Goal: Information Seeking & Learning: Learn about a topic

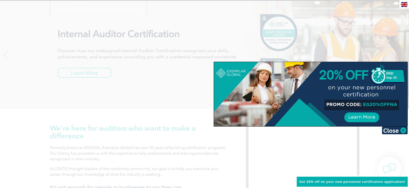
scroll to position [77, 0]
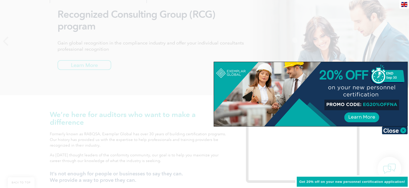
drag, startPoint x: 253, startPoint y: 126, endPoint x: 253, endPoint y: 129, distance: 3.4
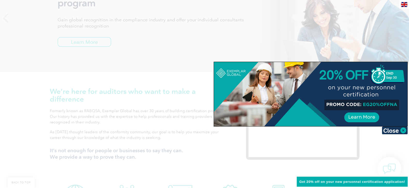
scroll to position [155, 0]
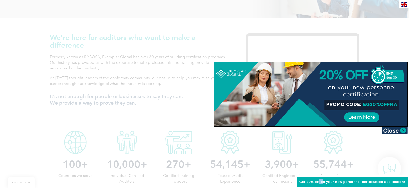
drag, startPoint x: 323, startPoint y: 181, endPoint x: 254, endPoint y: 180, distance: 69.3
click at [318, 183] on span "Get 20% off on your new personnel certification application!" at bounding box center [352, 182] width 106 height 4
click at [251, 180] on div at bounding box center [204, 94] width 409 height 188
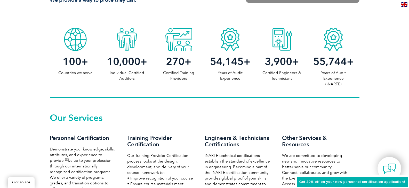
scroll to position [206, 0]
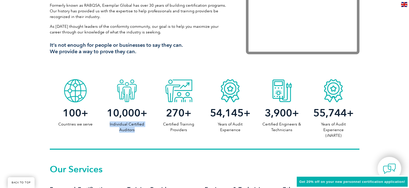
drag, startPoint x: 147, startPoint y: 131, endPoint x: 107, endPoint y: 125, distance: 39.6
click at [107, 125] on p "Individual Certified Auditors" at bounding box center [127, 127] width 52 height 11
click at [107, 135] on div "100 + Countries we serve 10,000 + Individual Certified Auditors 270 + Certified…" at bounding box center [204, 113] width 309 height 73
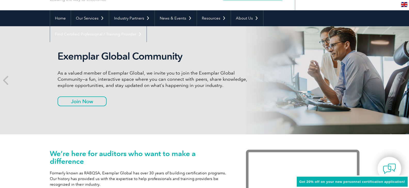
scroll to position [0, 0]
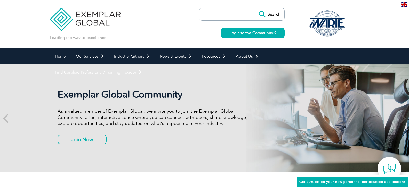
drag, startPoint x: 187, startPoint y: 74, endPoint x: 193, endPoint y: 84, distance: 11.2
click at [191, 83] on div "Exemplar Global Community As a valued member of Exemplar Global, we invite you …" at bounding box center [204, 118] width 309 height 108
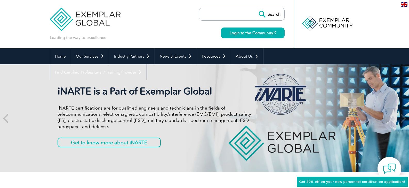
drag, startPoint x: 290, startPoint y: 26, endPoint x: 237, endPoint y: 43, distance: 56.2
click at [284, 38] on div "Leading the way to excellence Search Login to the Community ▼" at bounding box center [204, 24] width 309 height 48
click at [153, 34] on div "Leading the way to excellence Search Login to the Community ▼" at bounding box center [204, 24] width 309 height 48
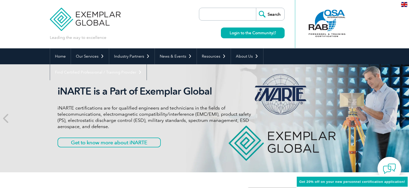
drag, startPoint x: 48, startPoint y: 37, endPoint x: 125, endPoint y: 43, distance: 77.1
click at [125, 43] on header "Leading the way to excellence Search Login to the Community ▼" at bounding box center [204, 24] width 409 height 48
drag, startPoint x: 113, startPoint y: 39, endPoint x: 104, endPoint y: 39, distance: 8.5
click at [112, 39] on div "Leading the way to excellence" at bounding box center [85, 20] width 71 height 40
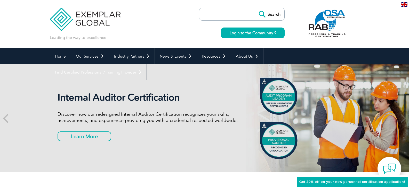
drag, startPoint x: 107, startPoint y: 37, endPoint x: 119, endPoint y: 39, distance: 12.5
click at [119, 39] on div "Leading the way to excellence" at bounding box center [85, 20] width 71 height 40
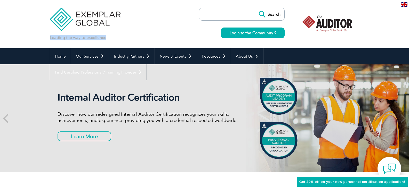
drag, startPoint x: 106, startPoint y: 38, endPoint x: 41, endPoint y: 37, distance: 64.7
click at [41, 37] on header "Leading the way to excellence Search Login to the Community ▼" at bounding box center [204, 24] width 409 height 48
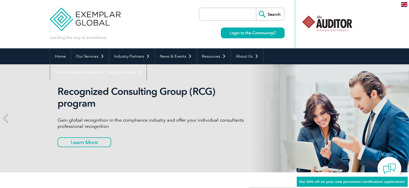
drag, startPoint x: 49, startPoint y: 37, endPoint x: 121, endPoint y: 41, distance: 72.5
click at [122, 41] on header "Leading the way to excellence Search Login to the Community ▼" at bounding box center [204, 24] width 409 height 48
click at [111, 41] on div "Leading the way to excellence Search Login to the Community ▼" at bounding box center [204, 24] width 309 height 48
drag, startPoint x: 108, startPoint y: 38, endPoint x: 57, endPoint y: 36, distance: 51.1
click at [57, 36] on div "Leading the way to excellence" at bounding box center [85, 20] width 71 height 40
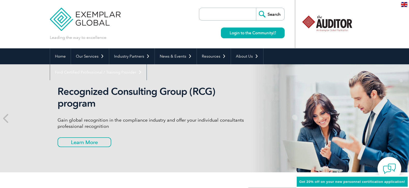
click at [107, 39] on div "Leading the way to excellence" at bounding box center [85, 20] width 71 height 40
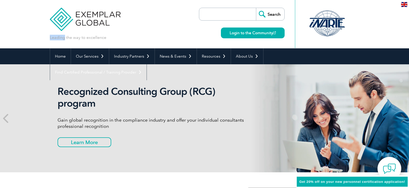
drag, startPoint x: 107, startPoint y: 39, endPoint x: 54, endPoint y: 39, distance: 53.1
click at [54, 39] on div "Leading the way to excellence" at bounding box center [85, 20] width 71 height 40
click at [110, 37] on div "Leading the way to excellence" at bounding box center [85, 20] width 71 height 40
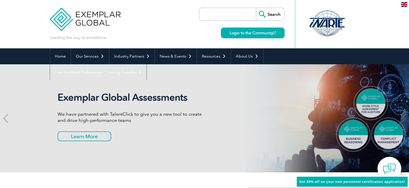
drag, startPoint x: 108, startPoint y: 38, endPoint x: 124, endPoint y: 42, distance: 17.1
click at [124, 42] on div "Leading the way to excellence Search Login to the Community ▼" at bounding box center [204, 24] width 309 height 48
click at [112, 40] on div "Leading the way to excellence" at bounding box center [85, 20] width 71 height 40
drag, startPoint x: 106, startPoint y: 38, endPoint x: 39, endPoint y: 38, distance: 66.5
click at [39, 38] on header "Leading the way to excellence Search Login to the Community ▼" at bounding box center [204, 24] width 409 height 48
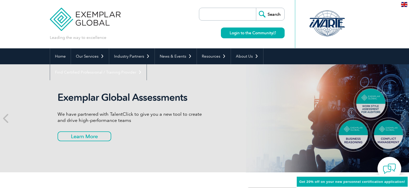
click at [41, 37] on header "Leading the way to excellence Search Login to the Community ▼" at bounding box center [204, 24] width 409 height 48
drag, startPoint x: 49, startPoint y: 37, endPoint x: 120, endPoint y: 40, distance: 71.5
click at [120, 40] on header "Leading the way to excellence Search Login to the Community ▼" at bounding box center [204, 24] width 409 height 48
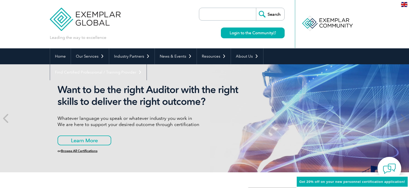
click at [115, 40] on div "Leading the way to excellence Search Login to the Community ▼" at bounding box center [204, 24] width 309 height 48
drag, startPoint x: 108, startPoint y: 38, endPoint x: 128, endPoint y: 40, distance: 20.4
click at [128, 40] on div "Leading the way to excellence Search Login to the Community ▼" at bounding box center [204, 24] width 309 height 48
click at [111, 39] on div "Leading the way to excellence" at bounding box center [85, 20] width 71 height 40
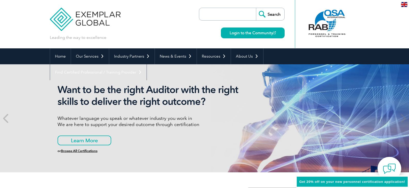
drag, startPoint x: 106, startPoint y: 38, endPoint x: 116, endPoint y: 41, distance: 10.7
click at [116, 41] on div "Leading the way to excellence Search Login to the Community ▼" at bounding box center [204, 24] width 309 height 48
click at [109, 39] on div "Leading the way to excellence" at bounding box center [85, 20] width 71 height 40
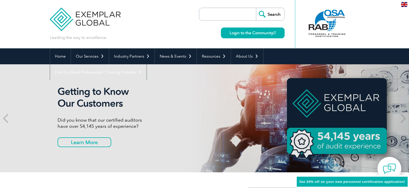
drag, startPoint x: 110, startPoint y: 37, endPoint x: 117, endPoint y: 39, distance: 7.8
click at [117, 39] on div "Leading the way to excellence" at bounding box center [85, 20] width 71 height 40
click at [116, 38] on div "Leading the way to excellence" at bounding box center [85, 20] width 71 height 40
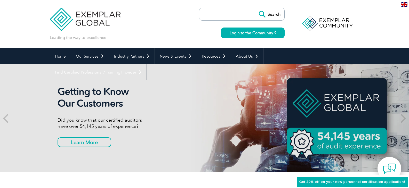
click at [113, 37] on div "Leading the way to excellence" at bounding box center [85, 20] width 71 height 40
drag, startPoint x: 113, startPoint y: 37, endPoint x: 109, endPoint y: 40, distance: 4.6
click at [113, 37] on div "Leading the way to excellence" at bounding box center [85, 20] width 71 height 40
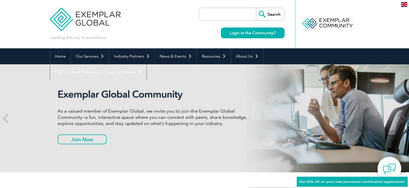
drag, startPoint x: 111, startPoint y: 38, endPoint x: 119, endPoint y: 41, distance: 8.3
click at [119, 41] on div "Leading the way to excellence Search Login to the Community ▼" at bounding box center [204, 24] width 309 height 48
click at [117, 40] on div "Leading the way to excellence" at bounding box center [85, 20] width 71 height 40
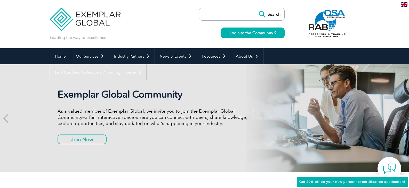
drag, startPoint x: 107, startPoint y: 36, endPoint x: 120, endPoint y: 39, distance: 13.8
click at [120, 39] on div "Leading the way to excellence" at bounding box center [85, 20] width 71 height 40
click at [113, 38] on div "Leading the way to excellence" at bounding box center [85, 20] width 71 height 40
drag, startPoint x: 109, startPoint y: 38, endPoint x: 118, endPoint y: 40, distance: 9.8
click at [118, 40] on div "Leading the way to excellence" at bounding box center [85, 20] width 71 height 40
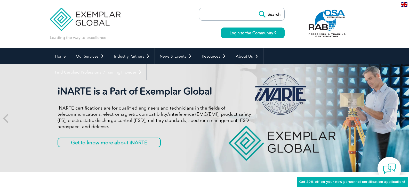
click at [115, 39] on div "Leading the way to excellence" at bounding box center [85, 20] width 71 height 40
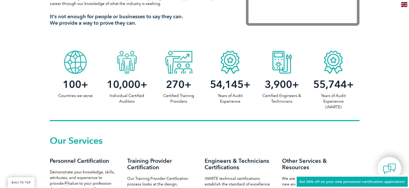
scroll to position [284, 0]
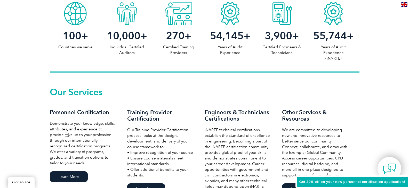
drag, startPoint x: 249, startPoint y: 56, endPoint x: 246, endPoint y: 57, distance: 3.9
click at [246, 57] on div "100 + Countries we serve 10,000 + Individual Certified Auditors 270 + Certified…" at bounding box center [204, 35] width 309 height 73
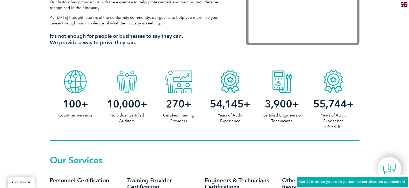
scroll to position [206, 0]
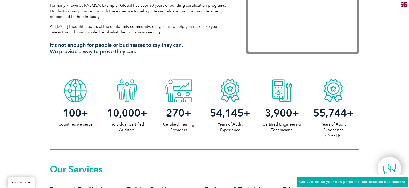
drag, startPoint x: 302, startPoint y: 137, endPoint x: 293, endPoint y: 136, distance: 8.9
click at [293, 136] on div "100 + Countries we serve 10,000 + Individual Certified Auditors 270 + Certified…" at bounding box center [204, 113] width 309 height 73
click at [313, 135] on p "Years of Audit Experience (iNARTE)" at bounding box center [333, 130] width 52 height 17
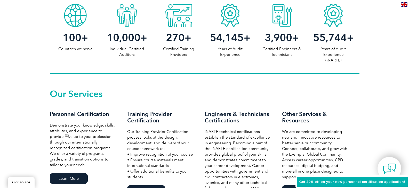
scroll to position [284, 0]
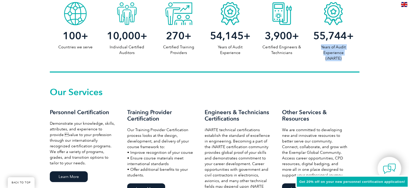
drag, startPoint x: 320, startPoint y: 45, endPoint x: 349, endPoint y: 61, distance: 32.7
click at [349, 61] on p "Years of Audit Experience (iNARTE)" at bounding box center [333, 52] width 52 height 17
drag, startPoint x: 350, startPoint y: 60, endPoint x: 346, endPoint y: 62, distance: 4.2
click at [350, 60] on p "Years of Audit Experience (iNARTE)" at bounding box center [333, 52] width 52 height 17
click at [344, 61] on p "Years of Audit Experience (iNARTE)" at bounding box center [333, 52] width 52 height 17
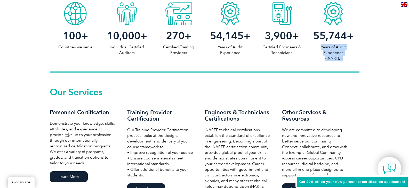
drag, startPoint x: 343, startPoint y: 61, endPoint x: 321, endPoint y: 47, distance: 25.8
click at [321, 47] on p "Years of Audit Experience (iNARTE)" at bounding box center [333, 52] width 52 height 17
click at [310, 52] on p "Years of Audit Experience (iNARTE)" at bounding box center [333, 52] width 52 height 17
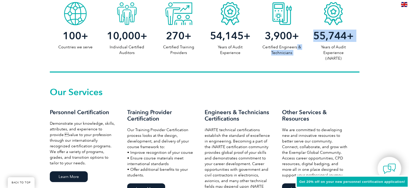
drag, startPoint x: 308, startPoint y: 46, endPoint x: 276, endPoint y: 49, distance: 32.1
click at [295, 48] on div "100 + Countries we serve 10,000 + Individual Certified Auditors 270 + Certified…" at bounding box center [204, 35] width 309 height 73
click at [259, 47] on p "Certified Engineers & Technicians" at bounding box center [282, 49] width 52 height 11
drag, startPoint x: 259, startPoint y: 45, endPoint x: 296, endPoint y: 55, distance: 37.7
click at [296, 55] on p "Certified Engineers & Technicians" at bounding box center [282, 49] width 52 height 11
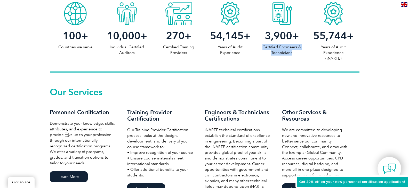
click at [296, 55] on p "Certified Engineers & Technicians" at bounding box center [282, 49] width 52 height 11
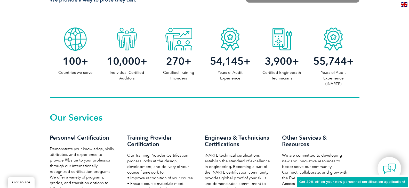
scroll to position [258, 0]
drag, startPoint x: 322, startPoint y: 72, endPoint x: 337, endPoint y: 87, distance: 21.3
click at [337, 87] on p "Years of Audit Experience (iNARTE)" at bounding box center [333, 78] width 52 height 17
click at [359, 89] on div "100 + Countries we serve 10,000 + Individual Certified Auditors 270 + Certified…" at bounding box center [204, 61] width 309 height 73
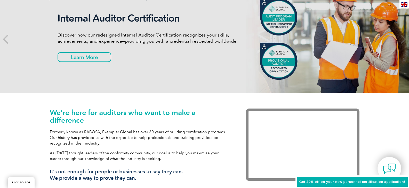
scroll to position [0, 0]
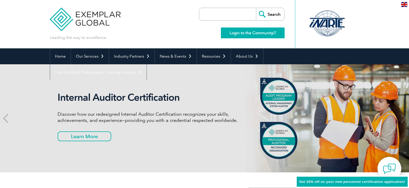
click at [248, 32] on link "Login to the Community" at bounding box center [253, 33] width 64 height 11
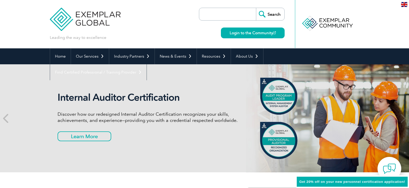
drag, startPoint x: 116, startPoint y: 38, endPoint x: 109, endPoint y: 42, distance: 7.6
click at [109, 42] on div "Leading the way to excellence Search Login to the Community ▼" at bounding box center [204, 24] width 309 height 48
click at [116, 37] on div "Leading the way to excellence" at bounding box center [85, 20] width 71 height 40
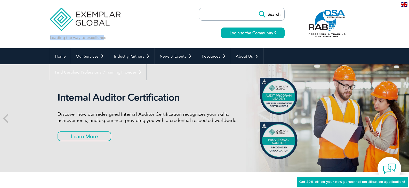
drag, startPoint x: 106, startPoint y: 42, endPoint x: 108, endPoint y: 38, distance: 4.6
click at [108, 38] on div "Leading the way to excellence Search Login to the Community ▼" at bounding box center [204, 24] width 309 height 48
click at [109, 38] on div "Leading the way to excellence" at bounding box center [85, 20] width 71 height 40
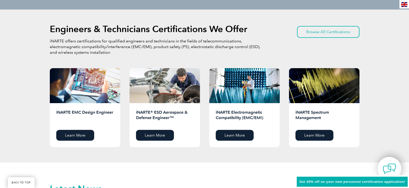
scroll to position [644, 0]
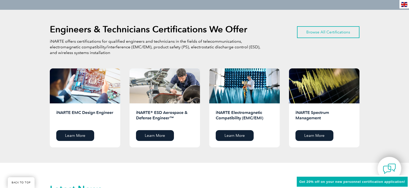
click at [312, 29] on link "Browse All Certifications" at bounding box center [328, 32] width 62 height 12
